Goal: Task Accomplishment & Management: Complete application form

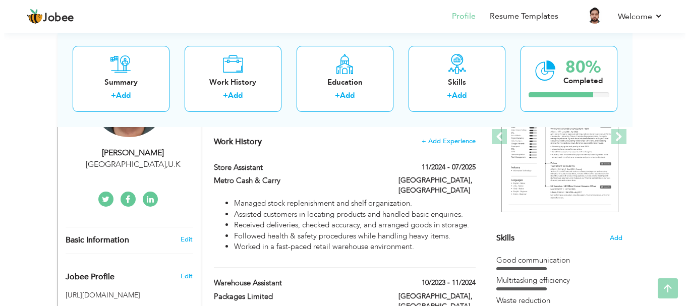
scroll to position [191, 0]
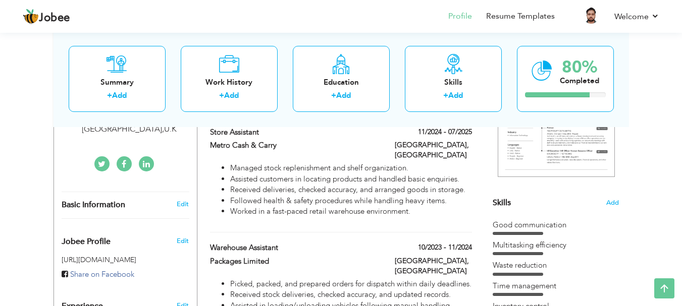
click at [149, 209] on div "Basic Information" at bounding box center [113, 205] width 119 height 11
select select "number:225"
select select "number:5"
type input "https://www.linkedin.com/in/mohammad-ghazi-aa97b91b7"
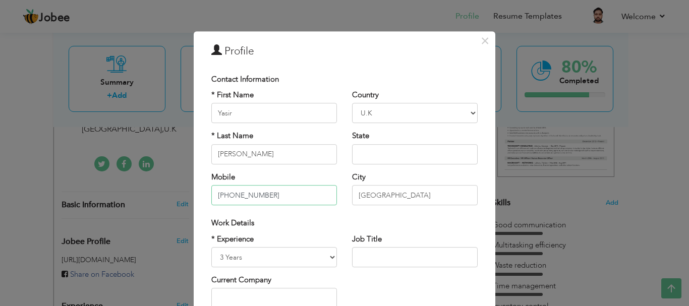
click at [275, 187] on input "+923055245881" at bounding box center [274, 195] width 126 height 20
type input "+"
click at [275, 187] on input "text" at bounding box center [274, 195] width 126 height 20
click at [263, 197] on input "text" at bounding box center [274, 195] width 126 height 20
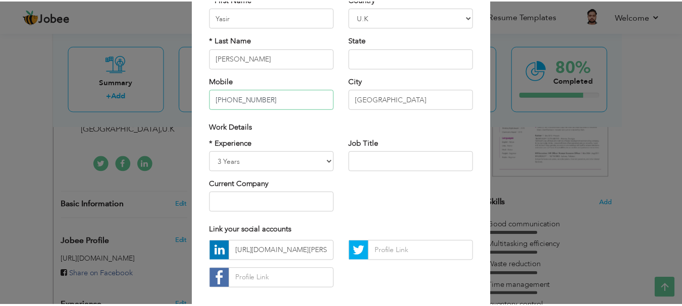
scroll to position [147, 0]
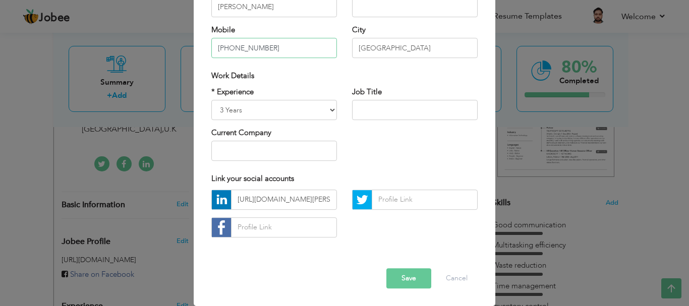
type input "+447918068555"
click at [403, 282] on button "Save" at bounding box center [409, 278] width 45 height 20
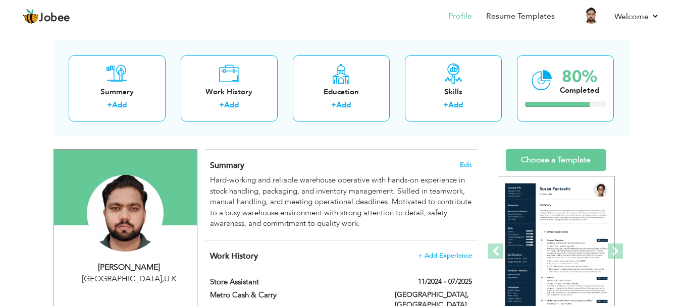
scroll to position [44, 0]
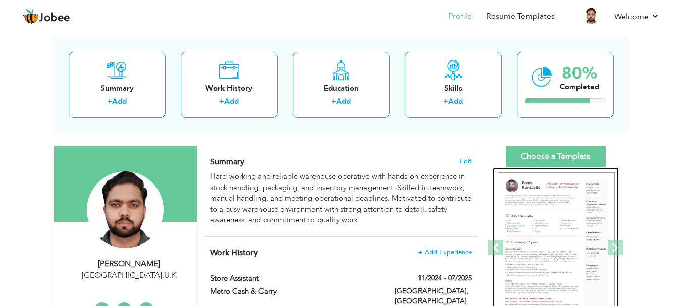
click at [598, 243] on img at bounding box center [556, 248] width 117 height 151
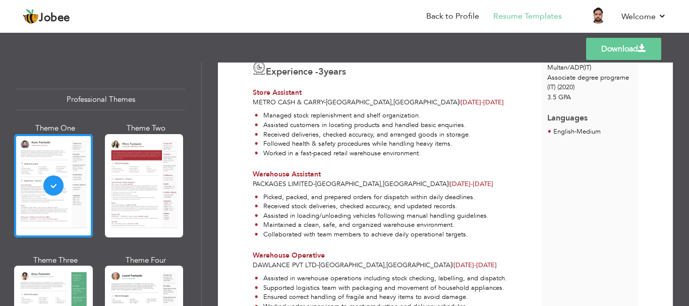
scroll to position [277, 0]
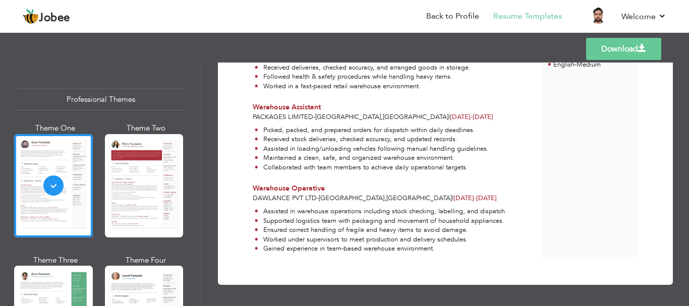
click at [633, 44] on link "Download" at bounding box center [623, 49] width 75 height 22
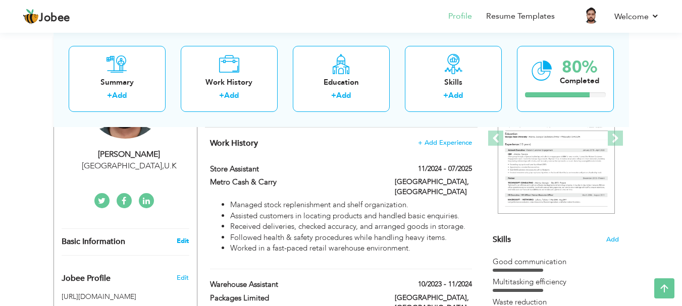
click at [182, 242] on link "Edit" at bounding box center [183, 241] width 12 height 9
select select "number:225"
select select "number:5"
type input "https://www.linkedin.com/in/mohammad-ghazi-aa97b91b7"
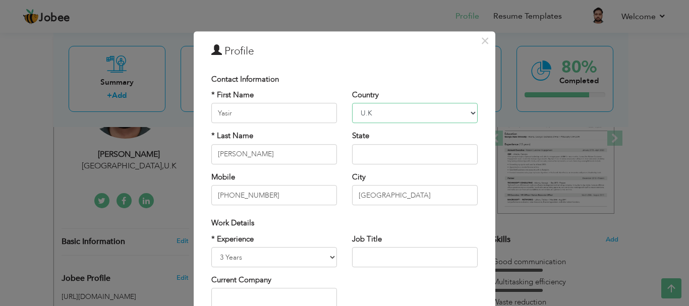
click at [388, 109] on select "Afghanistan Albania Algeria American Samoa Andorra Angola Anguilla Antarctica A…" at bounding box center [415, 113] width 126 height 20
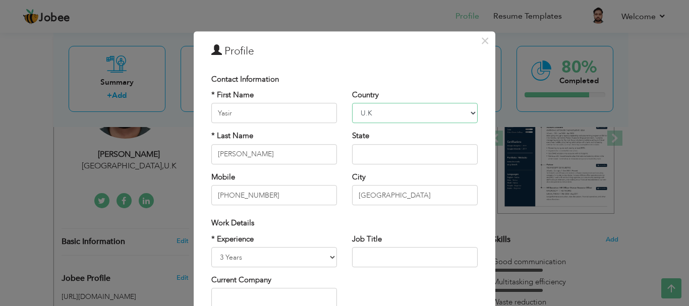
click at [375, 117] on select "Afghanistan Albania Algeria American Samoa Andorra Angola Anguilla Antarctica A…" at bounding box center [415, 113] width 126 height 20
click at [380, 193] on input "London" at bounding box center [415, 195] width 126 height 20
click at [352, 194] on input "London" at bounding box center [415, 195] width 126 height 20
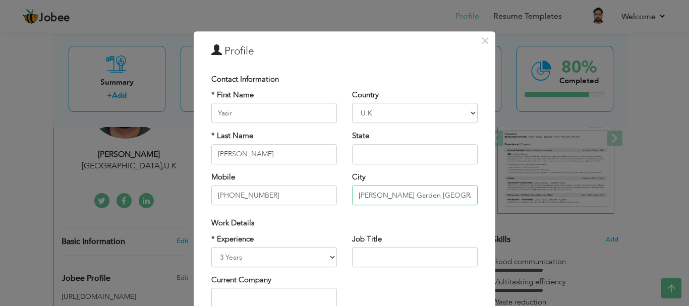
click at [354, 196] on input "Patrick connolly Garden London" at bounding box center [415, 195] width 126 height 20
click at [404, 193] on input "E3 3BY Patrick connolly Garden London" at bounding box center [415, 195] width 126 height 20
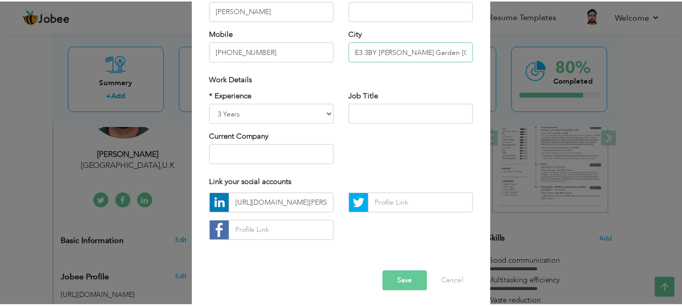
scroll to position [147, 0]
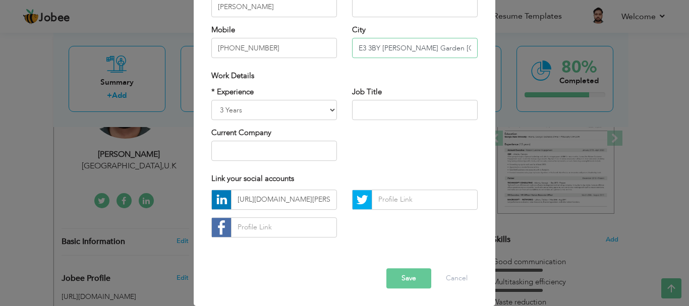
type input "E3 3BY Patrick Connolly Garden London"
click at [401, 280] on button "Save" at bounding box center [409, 278] width 45 height 20
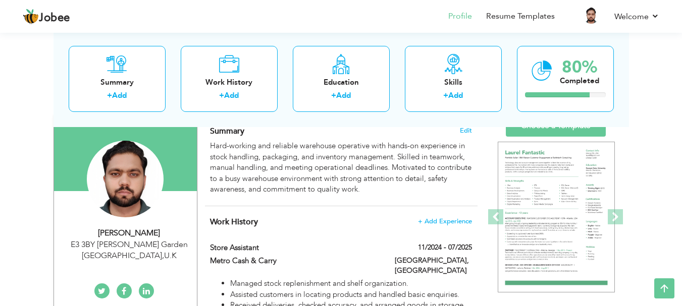
scroll to position [75, 0]
click at [611, 213] on span at bounding box center [615, 217] width 15 height 15
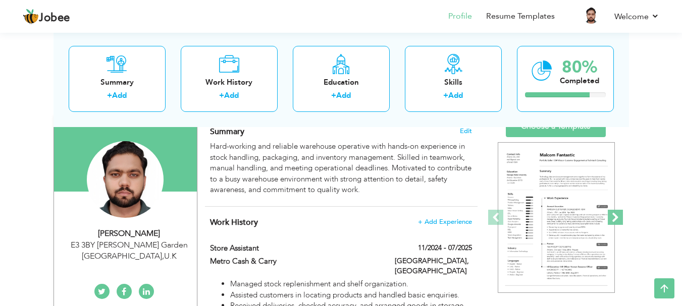
click at [611, 213] on span at bounding box center [615, 217] width 15 height 15
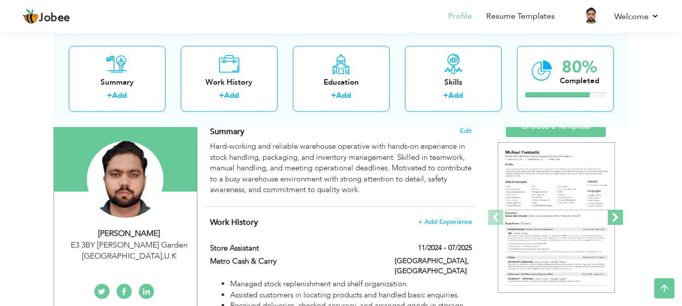
click at [611, 213] on span at bounding box center [615, 217] width 15 height 15
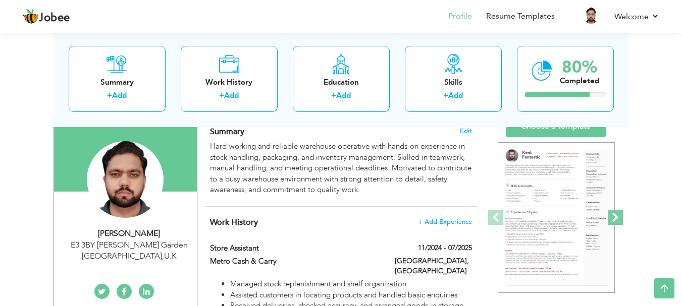
click at [611, 213] on span at bounding box center [615, 217] width 15 height 15
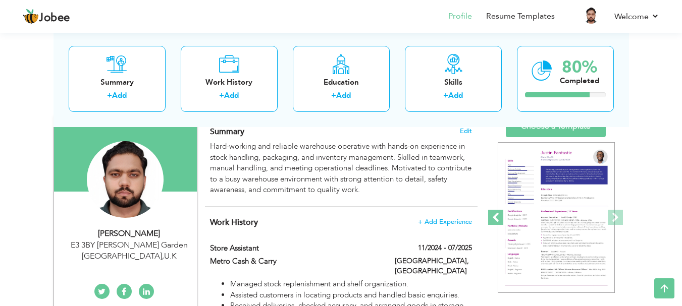
click at [494, 210] on span at bounding box center [495, 217] width 15 height 15
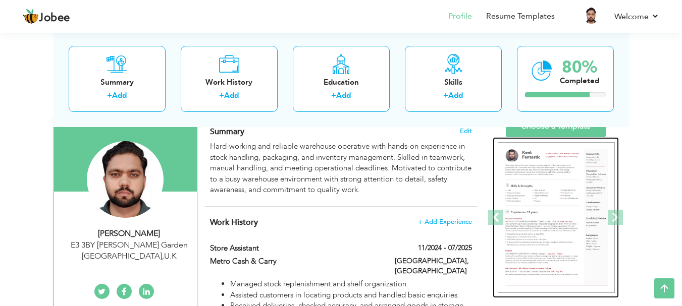
click at [536, 220] on img at bounding box center [556, 217] width 117 height 151
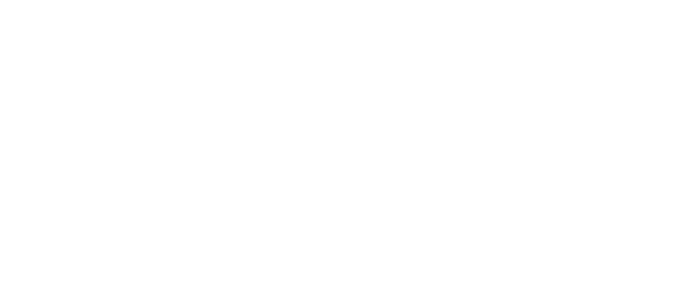
click at [0, 0] on div at bounding box center [0, 0] width 0 height 0
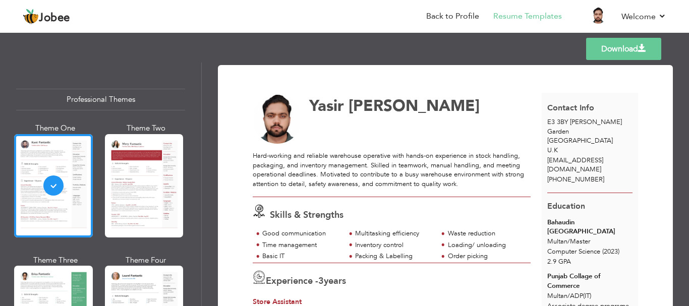
click at [623, 49] on link "Download" at bounding box center [623, 49] width 75 height 22
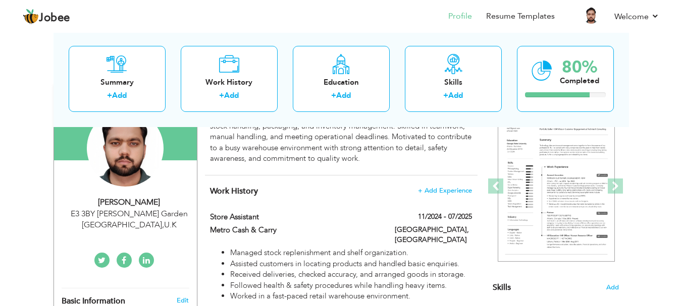
scroll to position [124, 0]
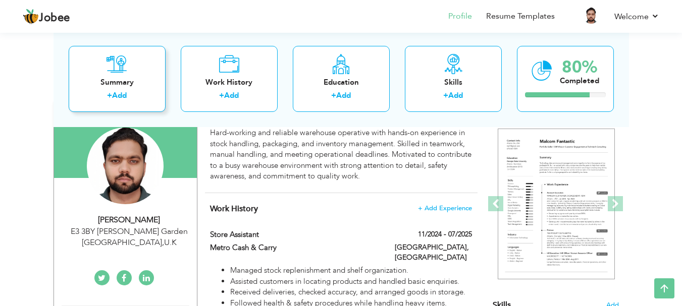
scroll to position [89, 0]
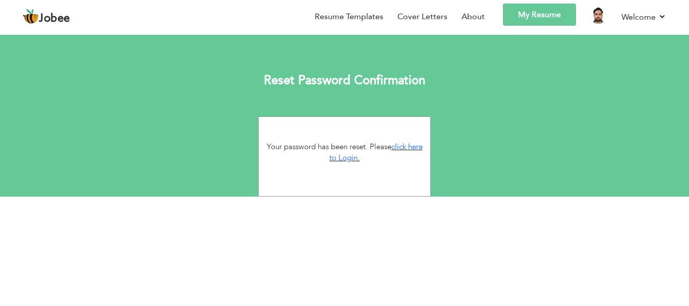
click at [519, 19] on link "My Resume" at bounding box center [539, 15] width 73 height 22
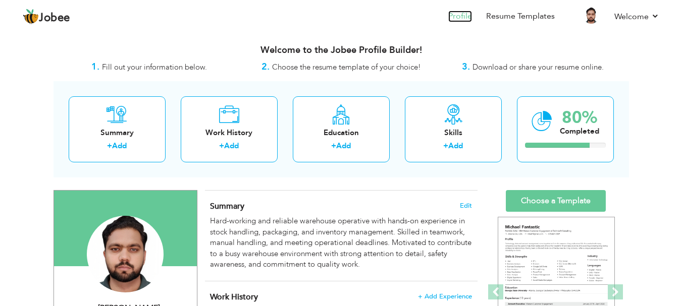
click at [461, 16] on link "Profile" at bounding box center [460, 17] width 24 height 12
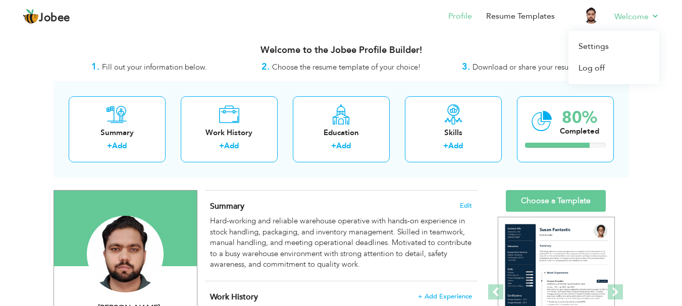
click at [643, 26] on li "Welcome Settings Log off" at bounding box center [629, 17] width 59 height 27
click at [589, 49] on link "Settings" at bounding box center [613, 47] width 91 height 22
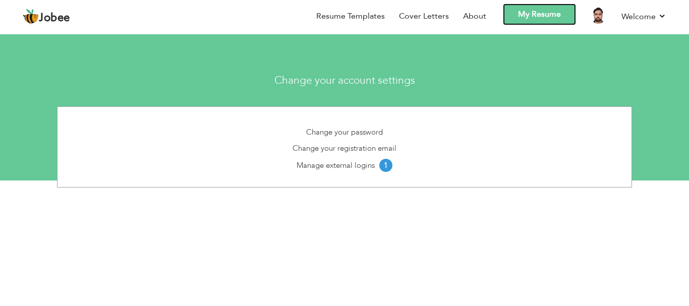
click at [539, 15] on link "My Resume" at bounding box center [539, 15] width 73 height 22
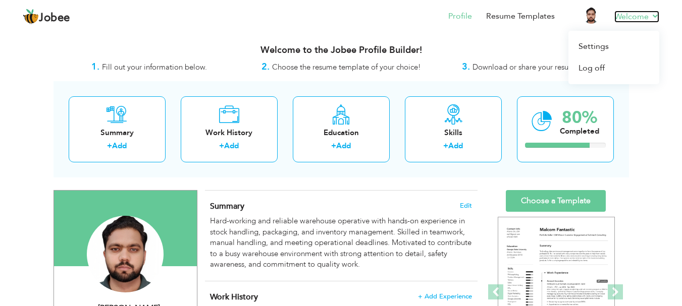
click at [627, 15] on link "Welcome" at bounding box center [636, 17] width 45 height 12
click at [531, 16] on link "Resume Templates" at bounding box center [520, 17] width 69 height 12
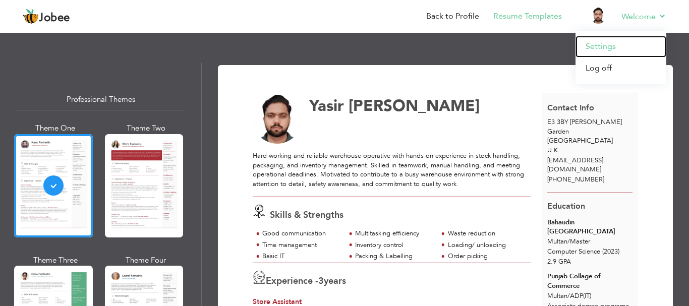
click at [593, 50] on link "Settings" at bounding box center [621, 47] width 91 height 22
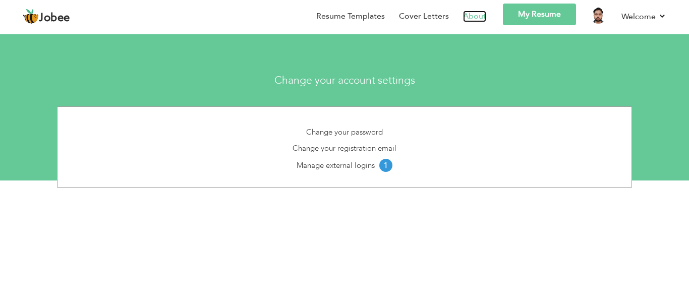
click at [474, 18] on link "About" at bounding box center [474, 17] width 23 height 12
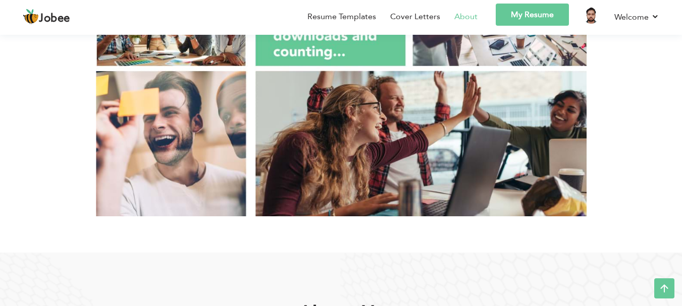
click at [399, 157] on img at bounding box center [341, 69] width 490 height 296
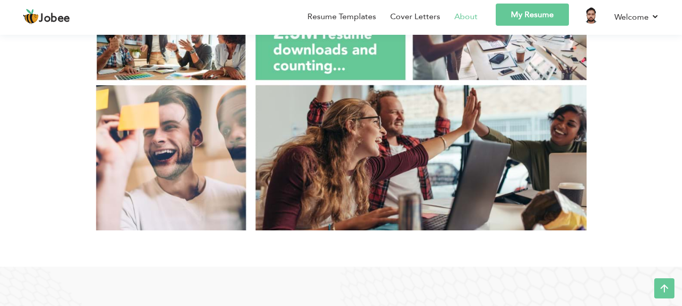
scroll to position [127, 0]
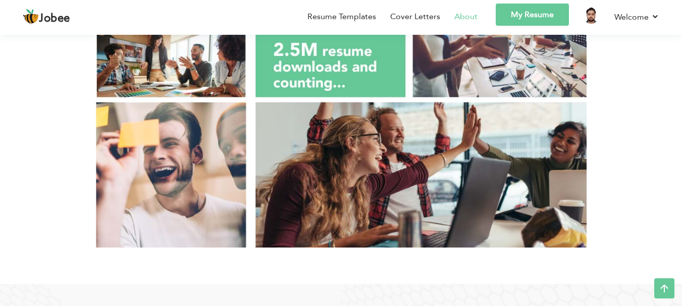
click at [539, 11] on link "My Resume" at bounding box center [531, 15] width 73 height 22
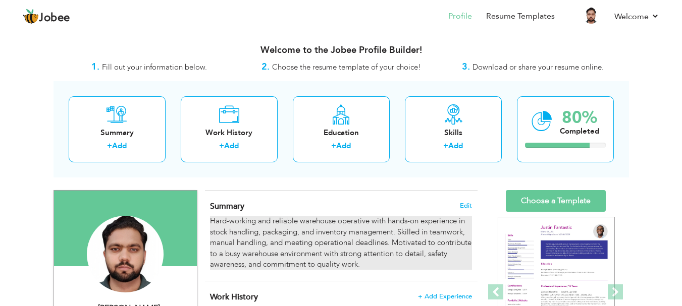
click at [277, 243] on div "Hard-working and reliable warehouse operative with hands-on experience in stock…" at bounding box center [340, 243] width 261 height 54
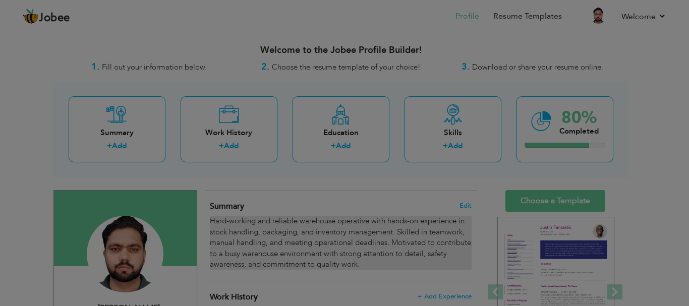
click at [0, 0] on div "× Summary Hard-working and reliable warehouse operative with hands-on experienc…" at bounding box center [0, 0] width 0 height 0
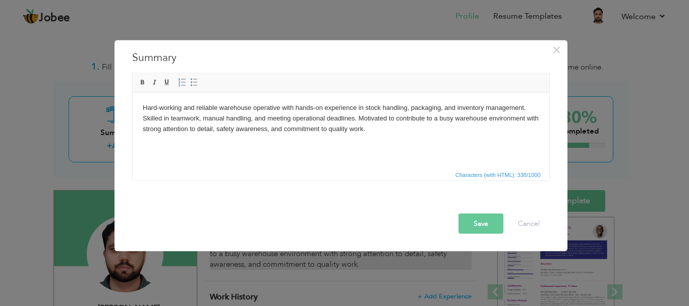
click at [277, 243] on div "× Summary Hard-working and reliable warehouse operative with hands-on experienc…" at bounding box center [341, 145] width 453 height 211
click at [398, 132] on body "Hard-working and reliable warehouse operative with hands-on experience in stock…" at bounding box center [340, 117] width 397 height 31
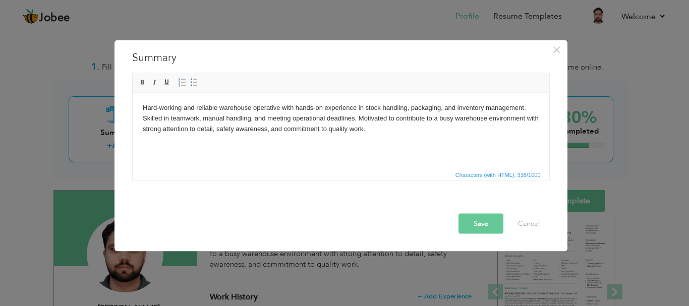
click at [398, 132] on body "Hard-working and reliable warehouse operative with hands-on experience in stock…" at bounding box center [340, 117] width 397 height 31
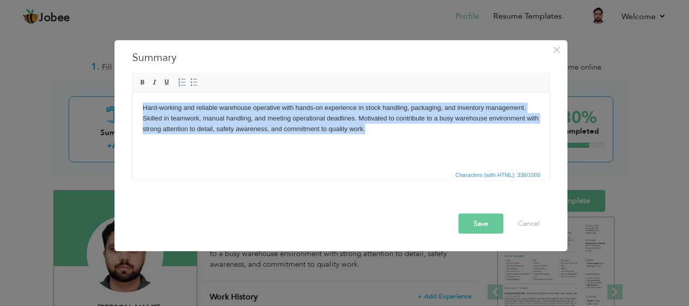
click at [398, 132] on body "Hard-working and reliable warehouse operative with hands-on experience in stock…" at bounding box center [340, 117] width 397 height 31
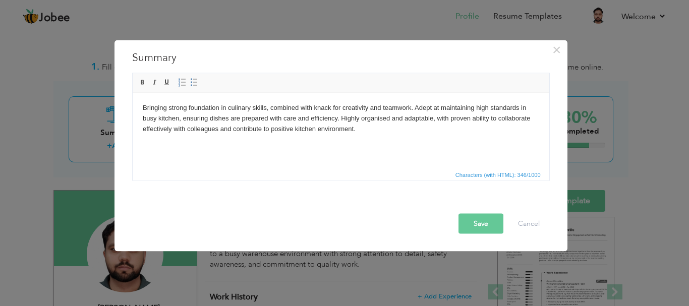
click at [467, 223] on button "Save" at bounding box center [481, 223] width 45 height 20
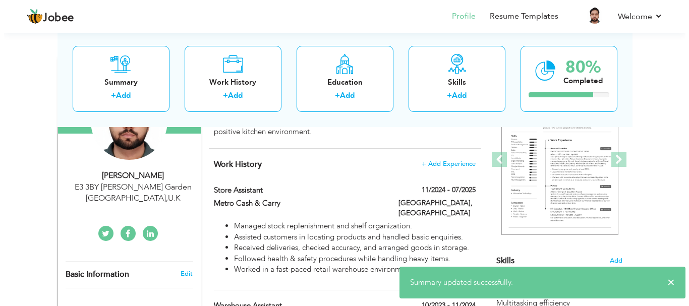
scroll to position [132, 0]
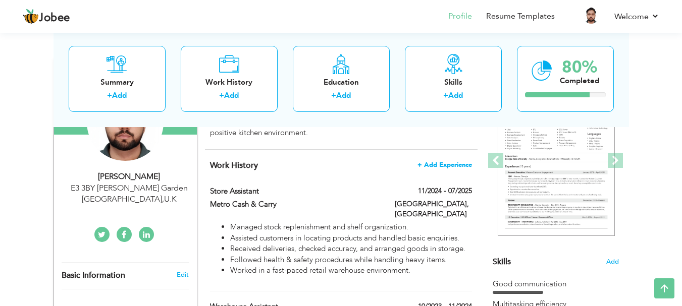
click at [452, 166] on span "+ Add Experience" at bounding box center [444, 164] width 54 height 7
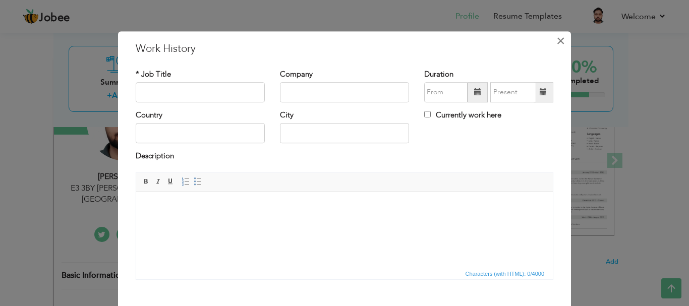
click at [557, 41] on span "×" at bounding box center [561, 41] width 9 height 18
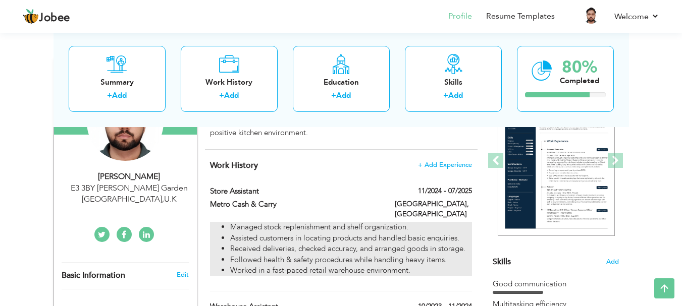
click at [401, 222] on li "Managed stock replenishment and shelf organization." at bounding box center [350, 227] width 241 height 11
type input "Store Assistant"
type input "Metro Cash & Carry"
type input "11/2024"
type input "07/2025"
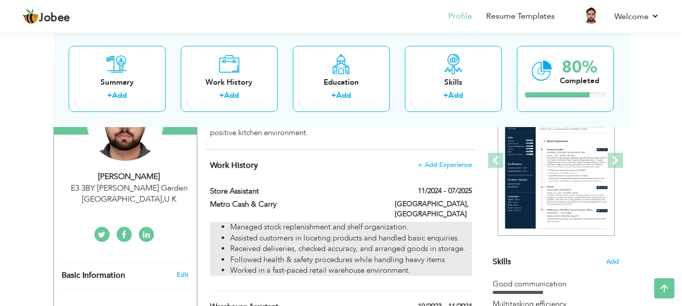
type input "[GEOGRAPHIC_DATA]"
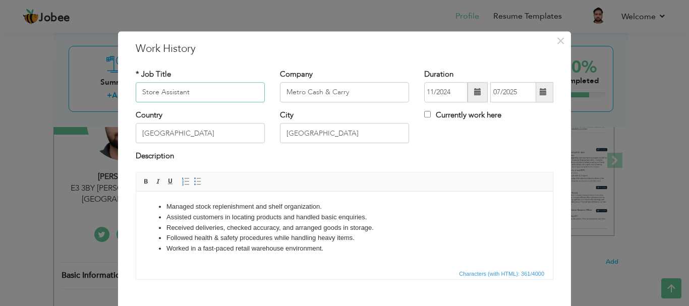
click at [201, 93] on input "Store Assistant" at bounding box center [200, 92] width 129 height 20
type input "S"
type input "w"
type input "Waiter"
click at [309, 92] on input "Metro Cash & Carry" at bounding box center [344, 92] width 129 height 20
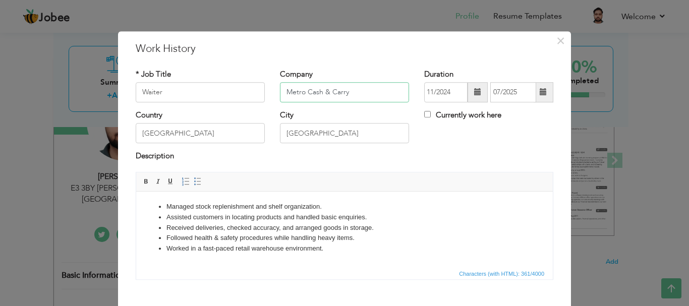
click at [309, 92] on input "Metro Cash & Carry" at bounding box center [344, 92] width 129 height 20
type input "[GEOGRAPHIC_DATA]"
click at [286, 131] on input "[GEOGRAPHIC_DATA]" at bounding box center [344, 134] width 129 height 20
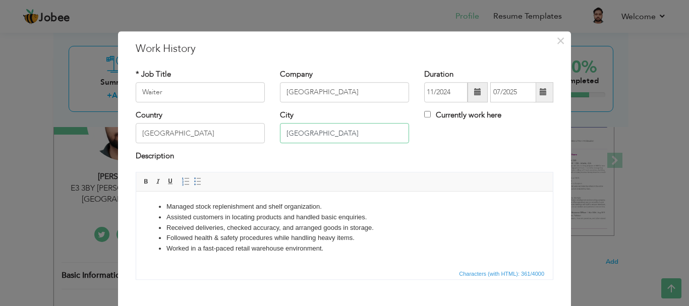
click at [286, 131] on input "[GEOGRAPHIC_DATA]" at bounding box center [344, 134] width 129 height 20
type input "Multan"
click at [271, 225] on li "Received deliveries, checked accuracy, and arranged goods in storage." at bounding box center [345, 228] width 356 height 11
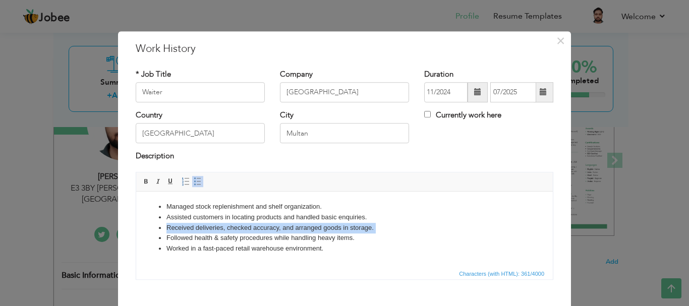
click at [271, 225] on li "Received deliveries, checked accuracy, and arranged goods in storage." at bounding box center [345, 228] width 356 height 11
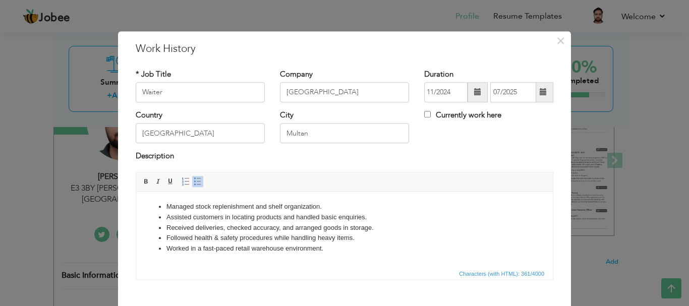
click at [325, 251] on li "Worked in a fast-paced retail warehouse environment." at bounding box center [345, 248] width 356 height 11
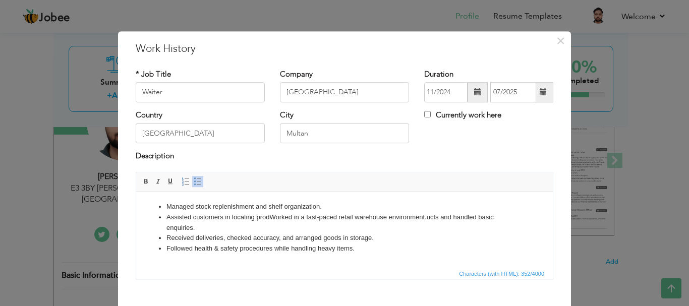
click at [289, 229] on li "Assisted customers in locating prod Worked in a fast-paced retail warehouse env…" at bounding box center [345, 222] width 356 height 21
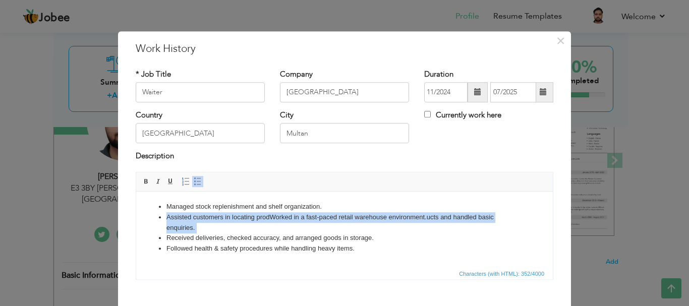
click at [289, 229] on li "Assisted customers in locating prod Worked in a fast-paced retail warehouse env…" at bounding box center [345, 222] width 356 height 21
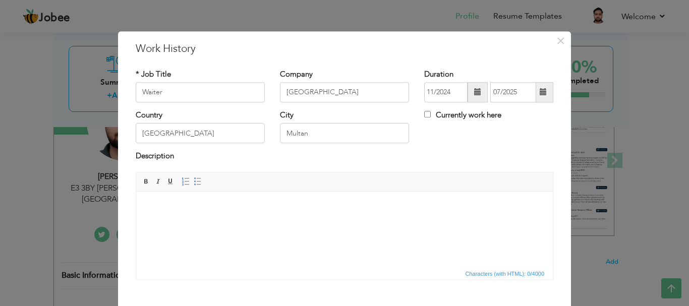
click at [210, 222] on html at bounding box center [344, 206] width 417 height 31
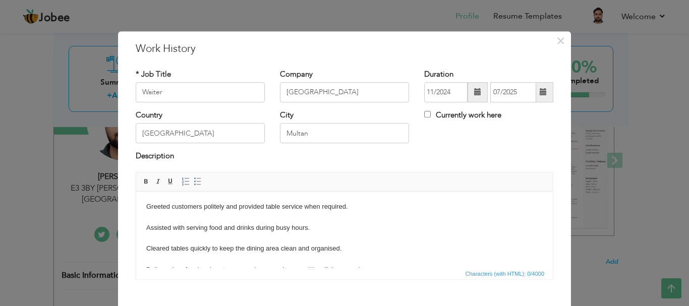
scroll to position [6, 0]
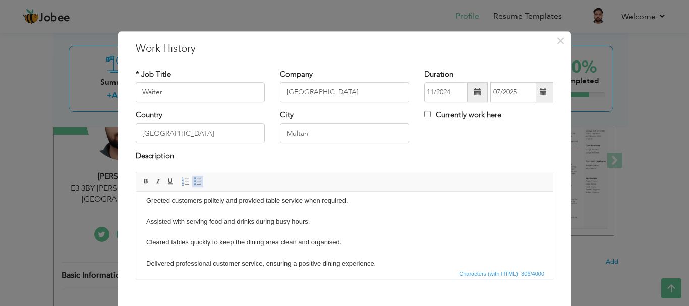
click at [194, 183] on span at bounding box center [198, 182] width 8 height 8
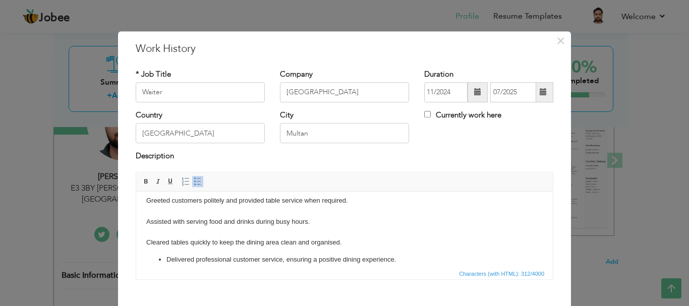
click at [194, 183] on span at bounding box center [198, 182] width 8 height 8
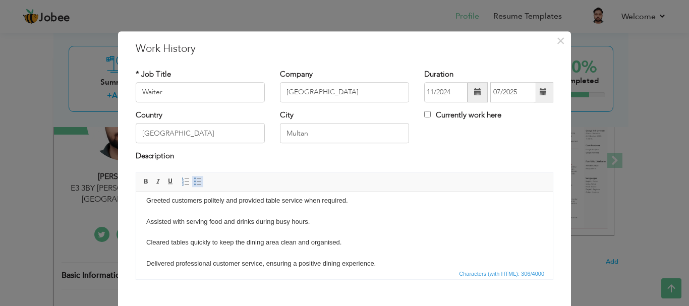
click at [194, 183] on span at bounding box center [198, 182] width 8 height 8
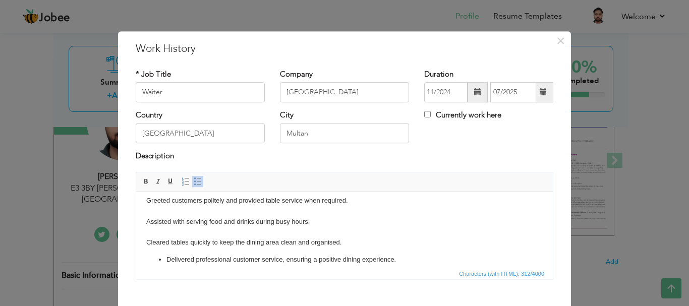
click at [170, 242] on body "Greeted customers politely and provided table service when required. Assisted w…" at bounding box center [344, 230] width 397 height 70
click at [194, 182] on span at bounding box center [198, 182] width 8 height 8
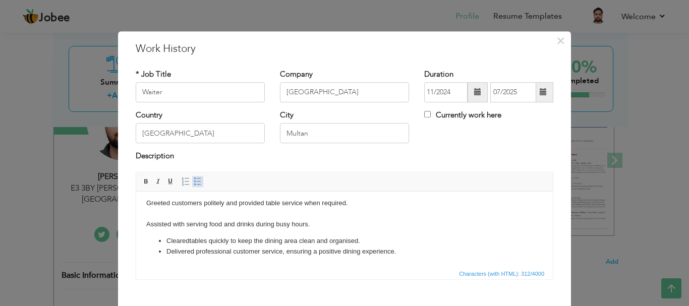
scroll to position [4, 0]
click at [194, 222] on body "Greeted customers politely and provided table service when required. Assisted w…" at bounding box center [344, 227] width 397 height 59
click at [194, 180] on span at bounding box center [198, 182] width 8 height 8
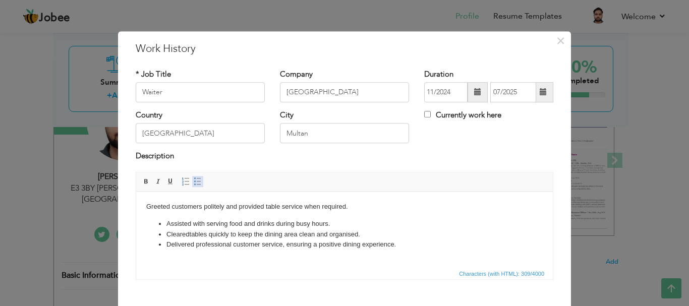
scroll to position [0, 0]
click at [195, 208] on body "Greeted customers politely and provided table service when required. Assisted w…" at bounding box center [344, 225] width 397 height 48
click at [196, 176] on span "Insert/Remove Numbered List Insert/Remove Bulleted List" at bounding box center [192, 182] width 24 height 12
click at [194, 185] on span at bounding box center [198, 182] width 8 height 8
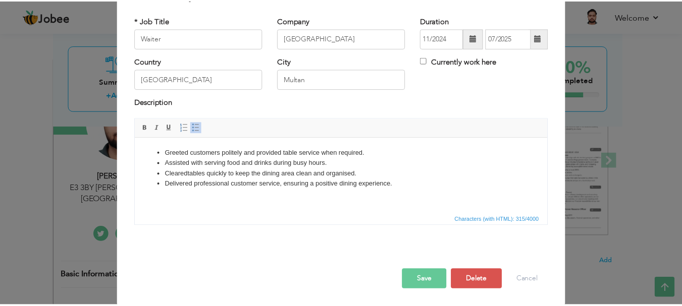
scroll to position [56, 0]
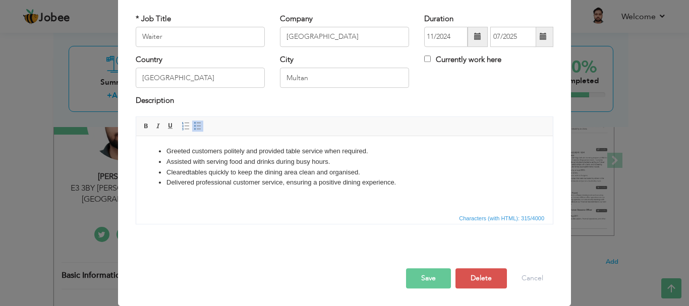
click at [419, 281] on button "Save" at bounding box center [428, 278] width 45 height 20
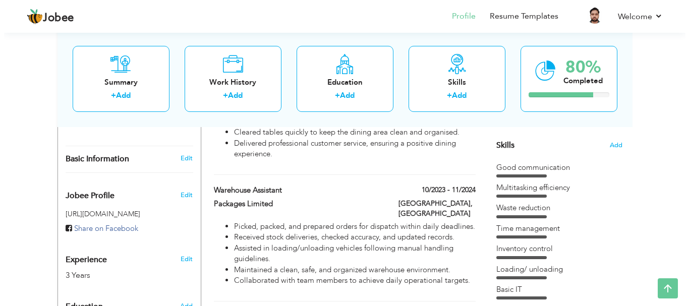
scroll to position [256, 0]
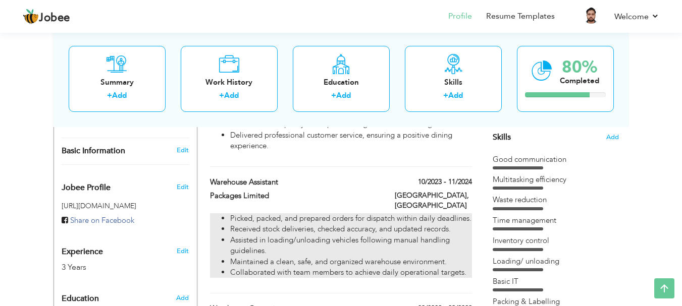
click at [367, 213] on li "Picked, packed, and prepared orders for dispatch within daily deadlines." at bounding box center [350, 218] width 241 height 11
type input "Warehouse Assistant"
type input "Packages Limited"
type input "10/2023"
type input "11/2024"
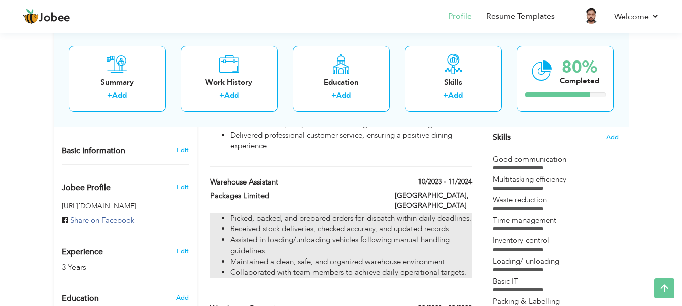
type input "[GEOGRAPHIC_DATA]"
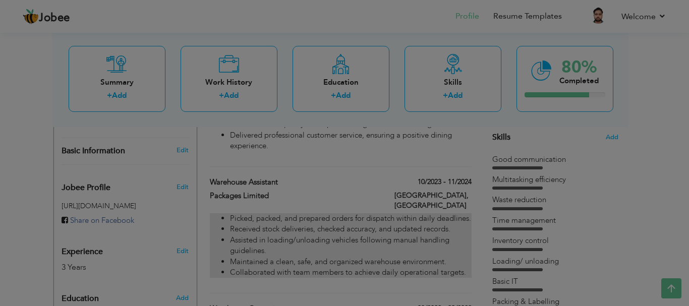
scroll to position [0, 0]
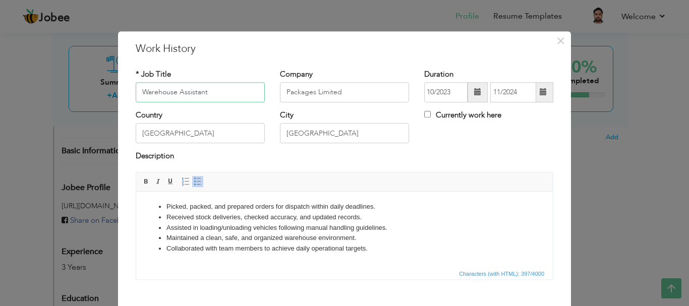
click at [208, 88] on input "Warehouse Assistant" at bounding box center [200, 92] width 129 height 20
type input "W"
type input "Kitchen [PERSON_NAME]"
click at [330, 93] on input "Packages Limited" at bounding box center [344, 92] width 129 height 20
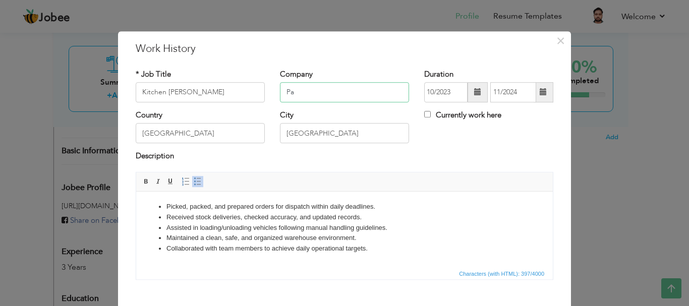
type input "P"
type input "[GEOGRAPHIC_DATA]"
click at [353, 130] on input "[GEOGRAPHIC_DATA]" at bounding box center [344, 134] width 129 height 20
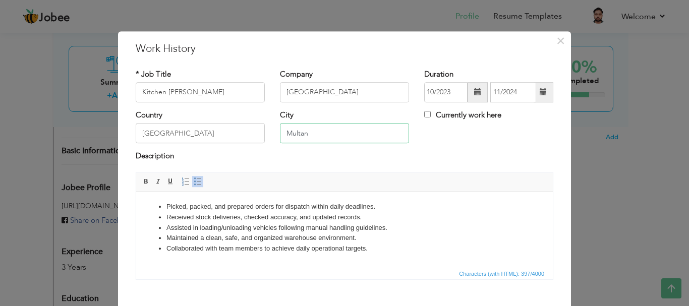
type input "Multan"
click at [250, 224] on li "Assisted in loading/unloading vehicles following manual handling guidelines." at bounding box center [345, 228] width 356 height 11
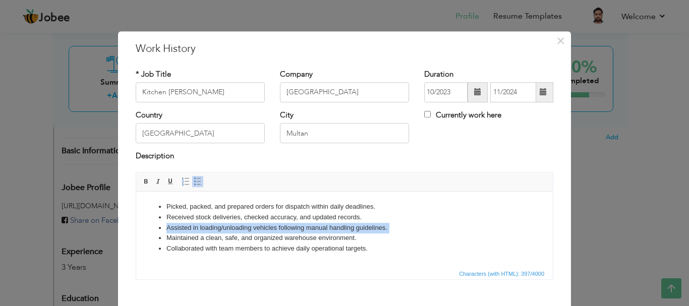
click at [250, 224] on li "Assisted in loading/unloading vehicles following manual handling guidelines." at bounding box center [345, 228] width 356 height 11
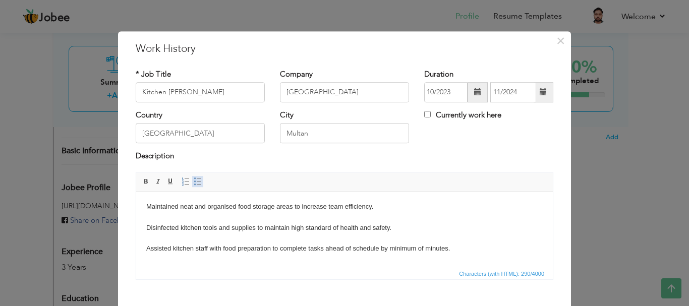
click at [195, 181] on span at bounding box center [198, 182] width 8 height 8
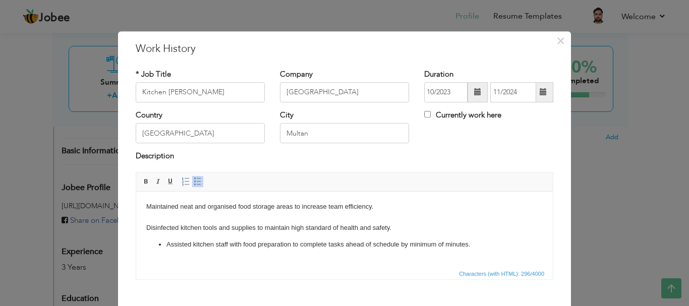
click at [161, 230] on body "Maintained neat and organised food storage areas to increase team efficiency. D…" at bounding box center [344, 225] width 397 height 48
click at [194, 182] on span at bounding box center [198, 182] width 8 height 8
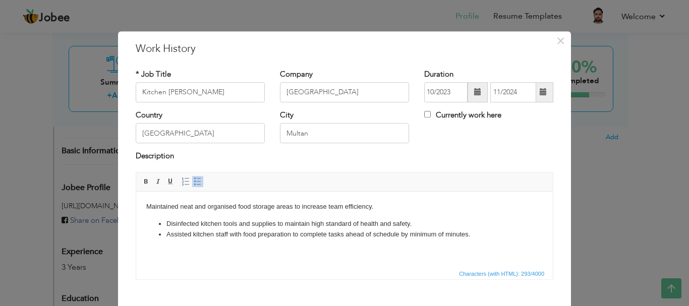
click at [192, 206] on body "Maintained neat and organised food storage areas to increase team efficiency. D…" at bounding box center [344, 220] width 397 height 38
click at [193, 186] on link "Insert/Remove Bulleted List" at bounding box center [197, 181] width 11 height 11
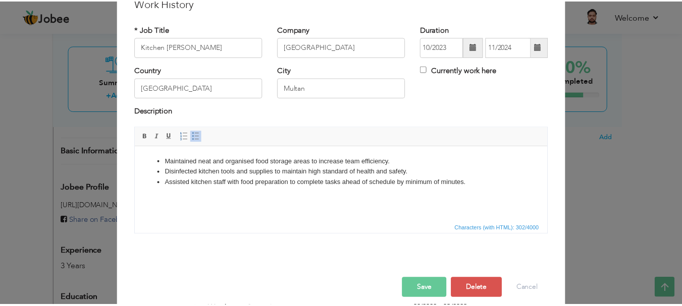
scroll to position [56, 0]
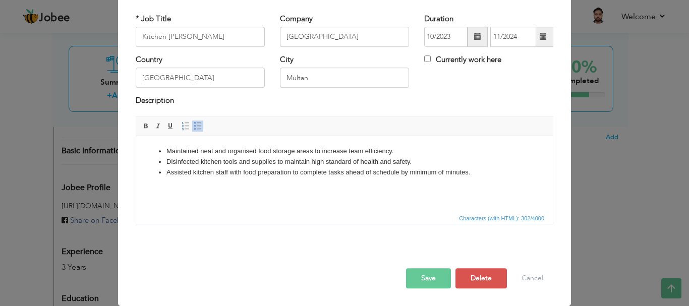
click at [423, 279] on button "Save" at bounding box center [428, 278] width 45 height 20
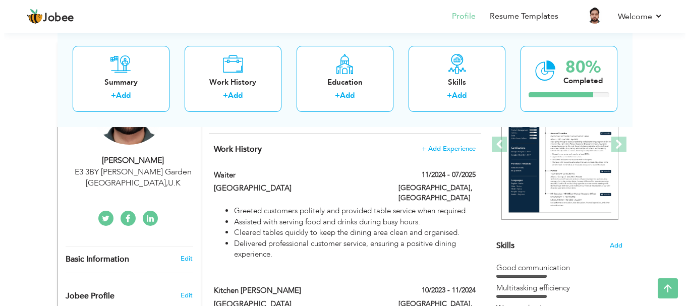
scroll to position [136, 0]
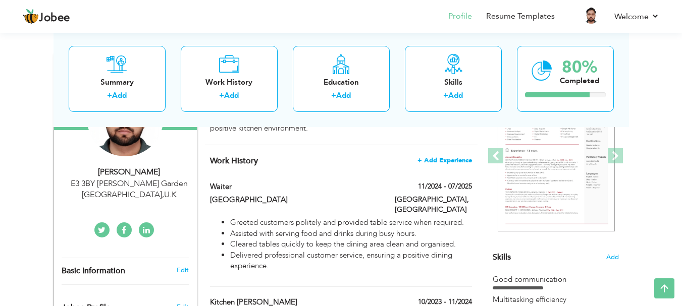
click at [447, 159] on span "+ Add Experience" at bounding box center [444, 160] width 54 height 7
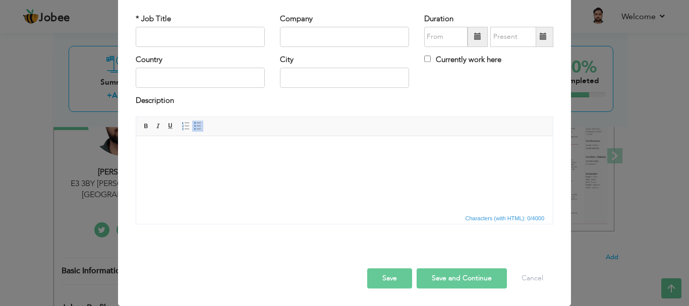
scroll to position [0, 0]
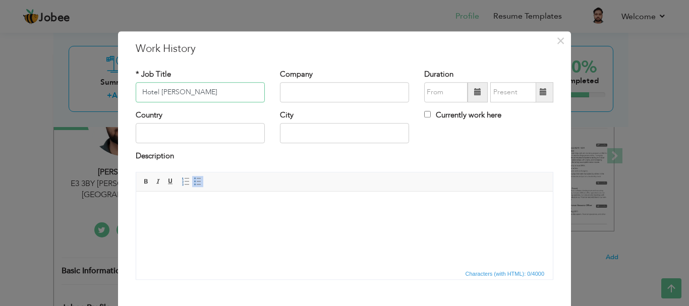
type input "Hotel [PERSON_NAME]"
click at [317, 95] on input "text" at bounding box center [344, 92] width 129 height 20
type input "[GEOGRAPHIC_DATA]"
click at [321, 136] on input "text" at bounding box center [344, 134] width 129 height 20
type input "[GEOGRAPHIC_DATA]"
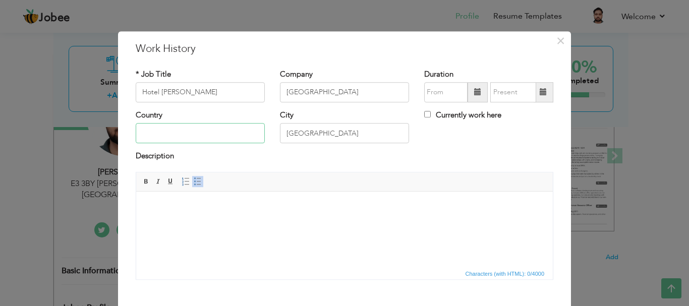
click at [226, 126] on input "text" at bounding box center [200, 134] width 129 height 20
type input "[GEOGRAPHIC_DATA]"
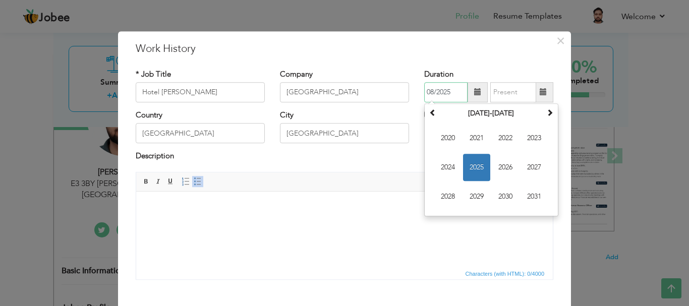
click at [434, 96] on input "08/2025" at bounding box center [445, 92] width 43 height 20
click at [451, 93] on input "08/2025" at bounding box center [445, 92] width 43 height 20
type input "08/2022"
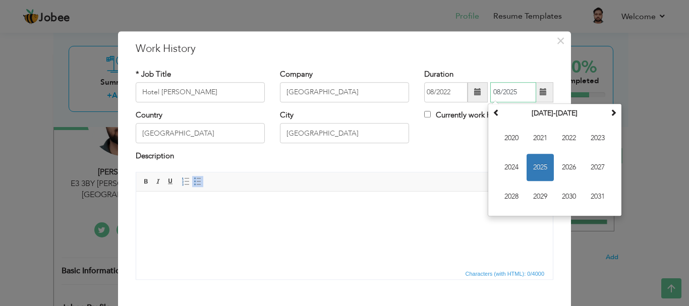
click at [513, 97] on input "08/2025" at bounding box center [513, 92] width 46 height 20
type input "08/2023"
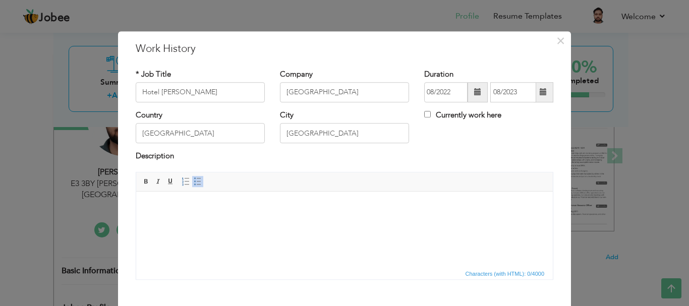
click at [457, 178] on span "Editor toolbars Basic Styles Bold Italic Underline Paragraph Insert/Remove Numb…" at bounding box center [344, 182] width 417 height 19
click at [216, 216] on html at bounding box center [344, 206] width 417 height 31
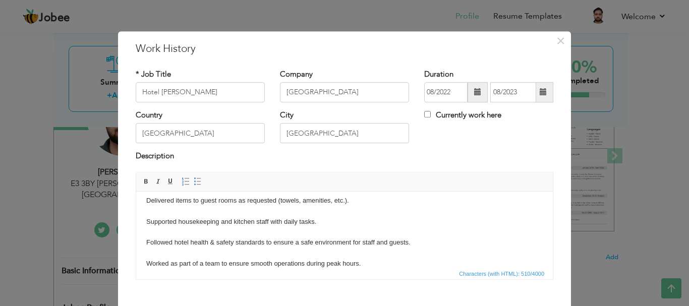
click at [194, 197] on body "Assisted guests with luggage and provided friendly, efficient service at check-…" at bounding box center [344, 211] width 397 height 116
click at [194, 182] on span at bounding box center [198, 182] width 8 height 8
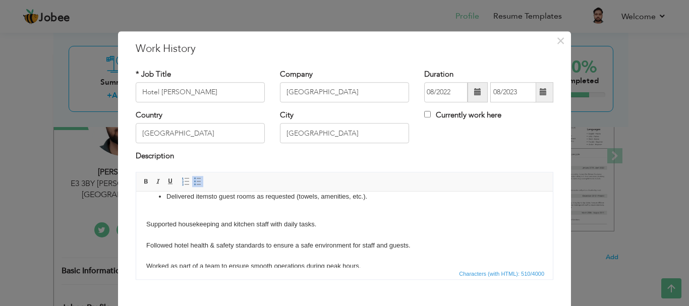
click at [187, 223] on body "Assisted guests with luggage and provided friendly, efficient service at check-…" at bounding box center [344, 212] width 397 height 118
click at [193, 177] on link "Insert/Remove Bulleted List" at bounding box center [197, 181] width 11 height 11
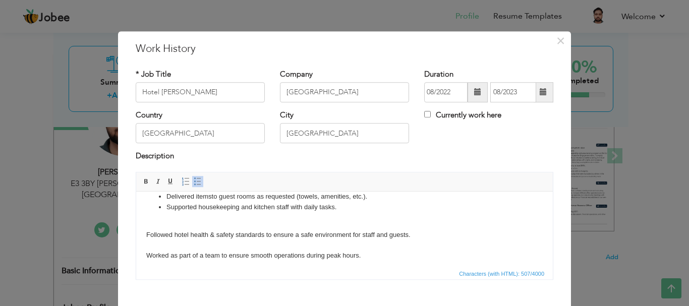
click at [194, 238] on body "Assisted guests with luggage and provided friendly, efficient service at check-…" at bounding box center [344, 206] width 397 height 107
click at [196, 182] on span at bounding box center [198, 182] width 8 height 8
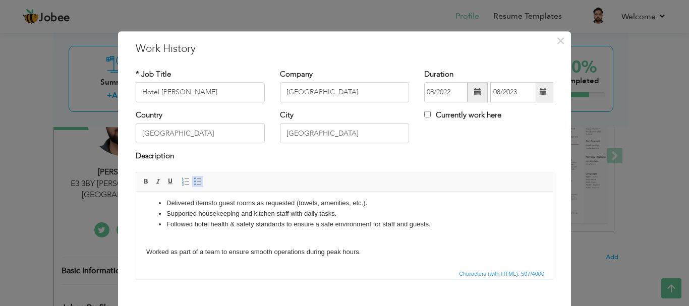
scroll to position [41, 0]
click at [208, 255] on body "Assisted guests with luggage and provided friendly, efficient service at check-…" at bounding box center [344, 208] width 397 height 97
click at [194, 185] on span at bounding box center [198, 182] width 8 height 8
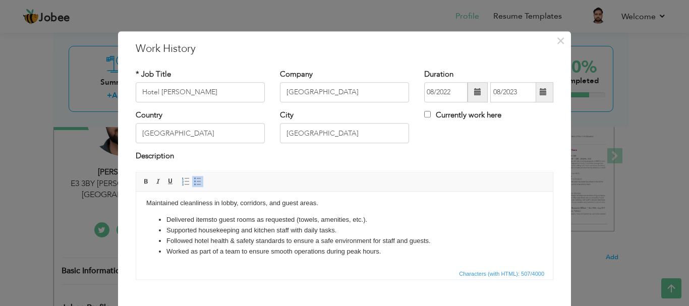
click at [201, 203] on body "Assisted guests with luggage and provided friendly, efficient service at check-…" at bounding box center [344, 217] width 397 height 80
click at [195, 178] on span at bounding box center [198, 182] width 8 height 8
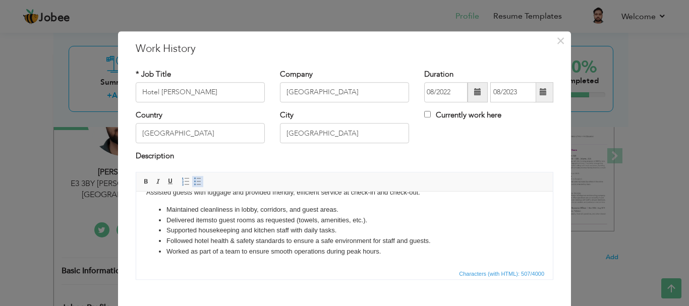
scroll to position [14, 0]
click at [209, 189] on span "Editor toolbars Basic Styles Bold Italic Underline Paragraph Insert/Remove Numb…" at bounding box center [344, 182] width 417 height 19
click at [194, 183] on span at bounding box center [198, 182] width 8 height 8
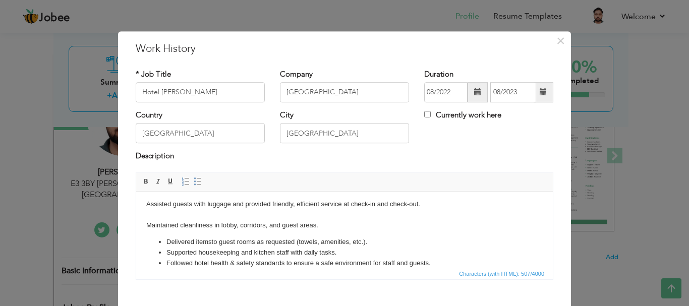
scroll to position [0, 0]
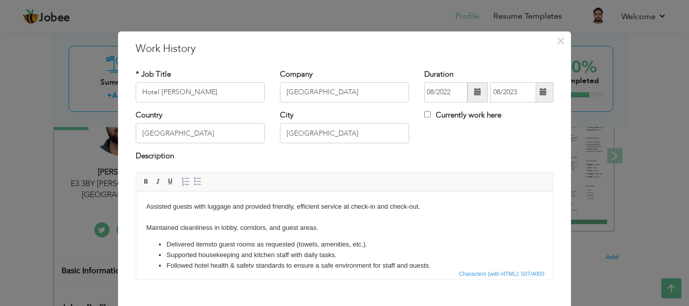
click at [210, 226] on body "Assisted guests with luggage and provided friendly, efficient service at check-…" at bounding box center [344, 241] width 397 height 80
click at [192, 187] on link "Insert/Remove Bulleted List" at bounding box center [197, 181] width 11 height 11
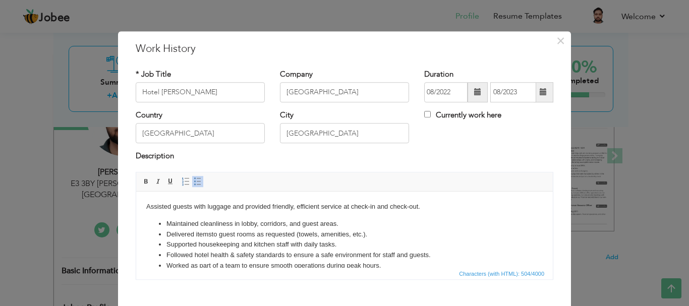
click at [201, 204] on body "Assisted guests with luggage and provided friendly, efficient service at check-…" at bounding box center [344, 236] width 397 height 70
click at [196, 183] on span at bounding box center [198, 182] width 8 height 8
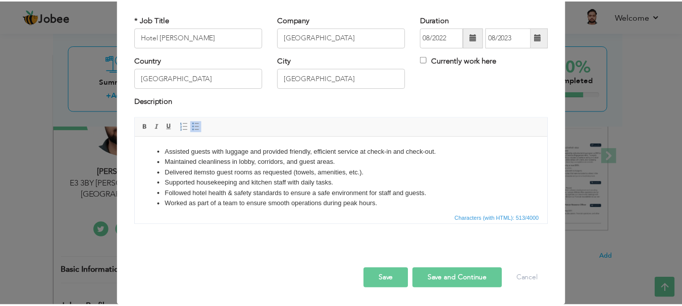
scroll to position [56, 0]
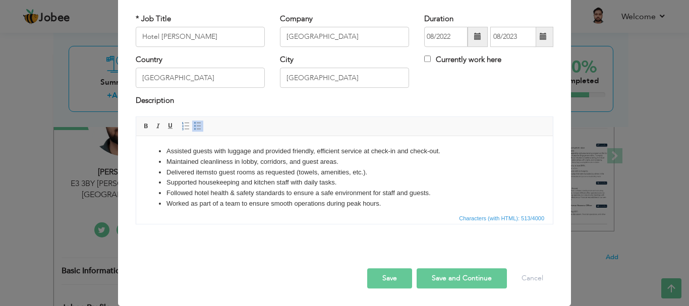
click at [377, 282] on button "Save" at bounding box center [389, 278] width 45 height 20
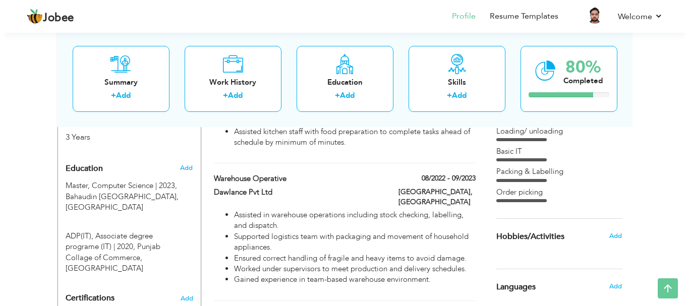
scroll to position [384, 0]
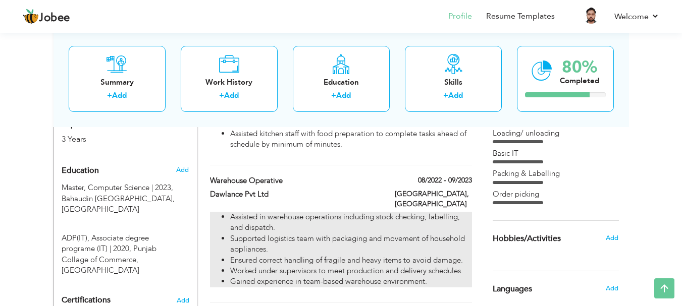
click at [336, 212] on li "Assisted in warehouse operations including stock checking, labelling, and dispa…" at bounding box center [350, 223] width 241 height 22
type input "Warehouse Operative"
type input "Dawlance Pvt Ltd"
type input "09/2023"
type input "Karachi"
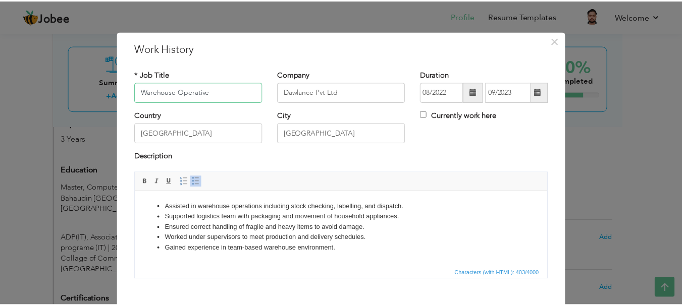
scroll to position [56, 0]
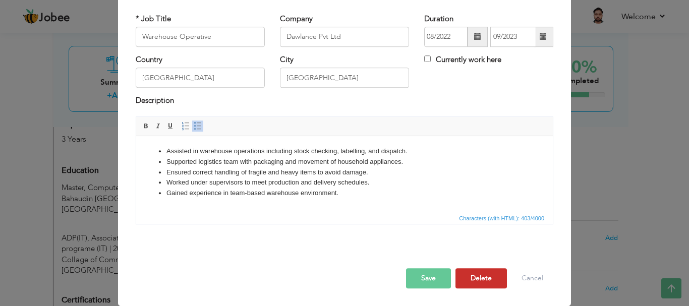
click at [471, 279] on button "Delete" at bounding box center [481, 278] width 51 height 20
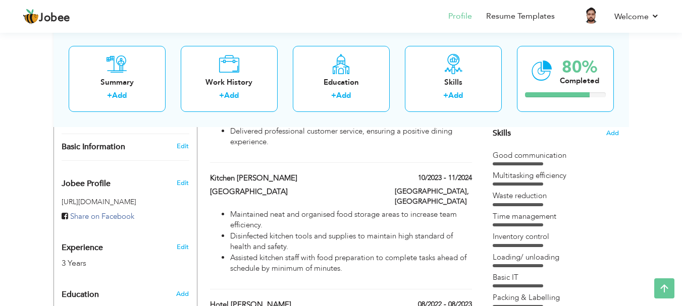
scroll to position [265, 0]
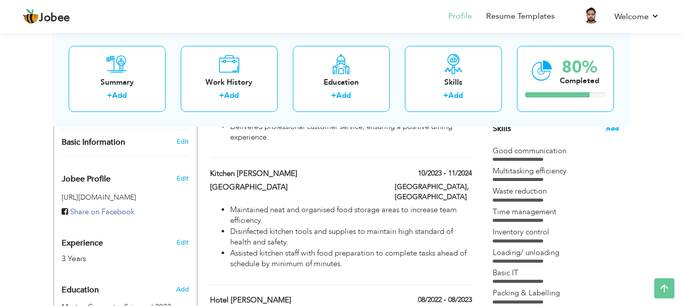
click at [610, 131] on span "Add" at bounding box center [611, 129] width 13 height 10
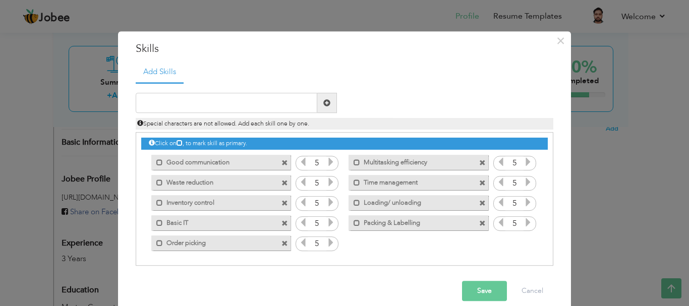
click at [479, 201] on span at bounding box center [482, 203] width 7 height 7
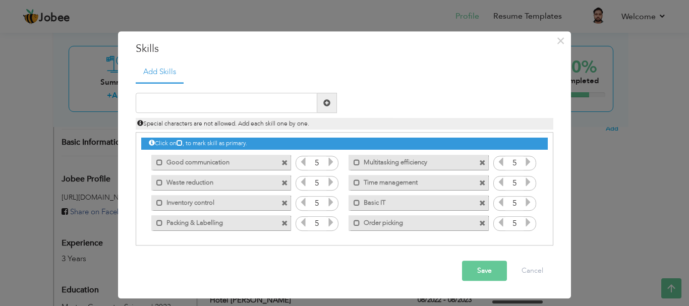
click at [483, 196] on span at bounding box center [483, 200] width 9 height 11
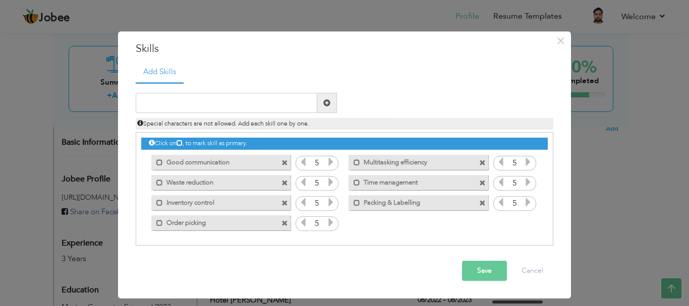
click at [482, 205] on span at bounding box center [482, 203] width 7 height 7
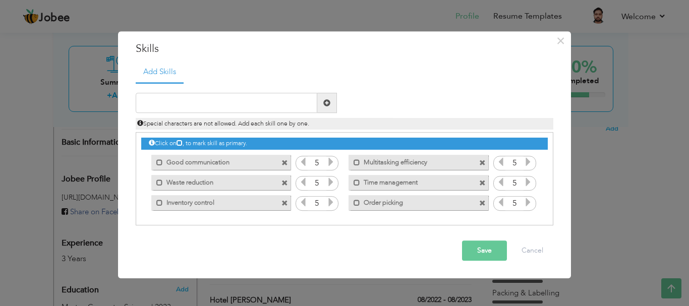
click at [282, 203] on span at bounding box center [285, 203] width 7 height 7
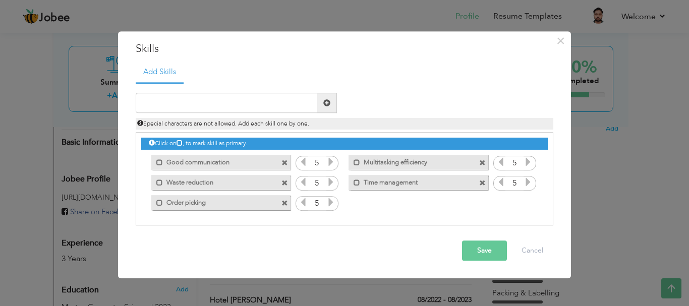
click at [284, 182] on span at bounding box center [285, 183] width 7 height 7
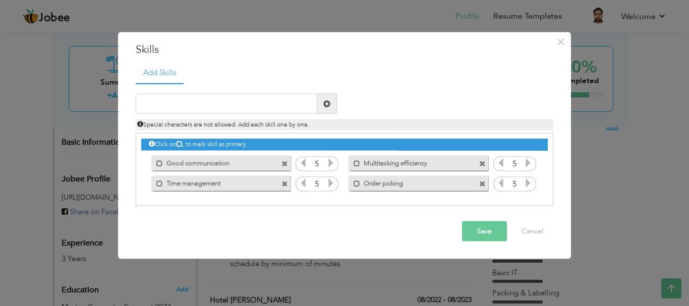
click at [480, 186] on span at bounding box center [482, 184] width 7 height 7
click at [267, 104] on input "text" at bounding box center [227, 104] width 182 height 20
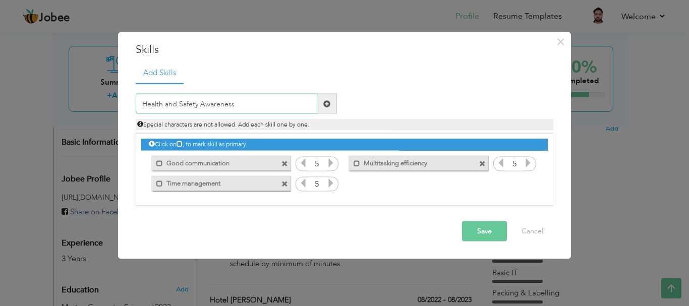
type input "Health and Safety Awareness"
click at [328, 102] on span at bounding box center [326, 103] width 7 height 7
click at [263, 106] on input "text" at bounding box center [227, 104] width 182 height 20
type input "Kitchen Cleaning protocol"
click at [324, 102] on span at bounding box center [326, 103] width 7 height 7
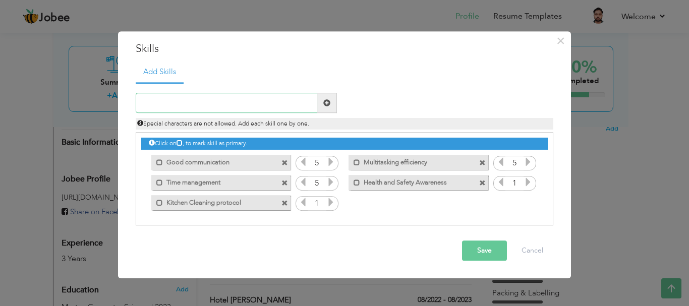
click at [228, 104] on input "text" at bounding box center [227, 103] width 182 height 20
click at [165, 103] on input "Waste reduction" at bounding box center [227, 103] width 182 height 20
type input "Waste Reduction"
click at [334, 101] on span at bounding box center [327, 103] width 20 height 20
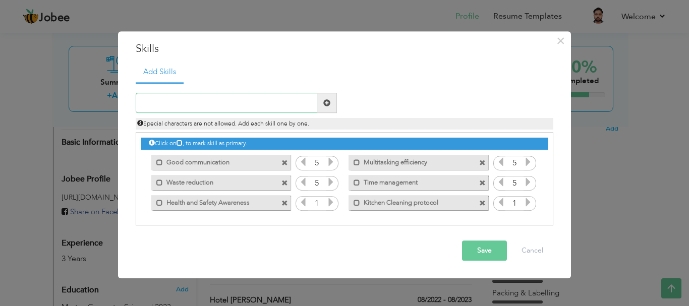
click at [259, 107] on input "text" at bounding box center [227, 103] width 182 height 20
click at [247, 102] on input "text" at bounding box center [227, 103] width 182 height 20
type input "Guests Services"
click at [327, 106] on span at bounding box center [326, 102] width 7 height 7
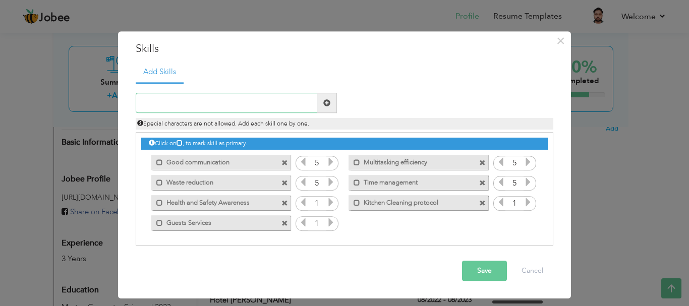
click at [248, 99] on input "text" at bounding box center [227, 103] width 182 height 20
type input "H"
type input "Stock Handling"
click at [334, 106] on span at bounding box center [327, 103] width 20 height 20
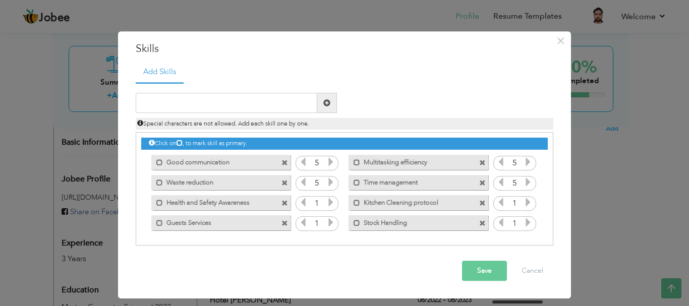
click at [526, 200] on icon at bounding box center [528, 202] width 9 height 9
click at [526, 222] on icon at bounding box center [528, 222] width 9 height 9
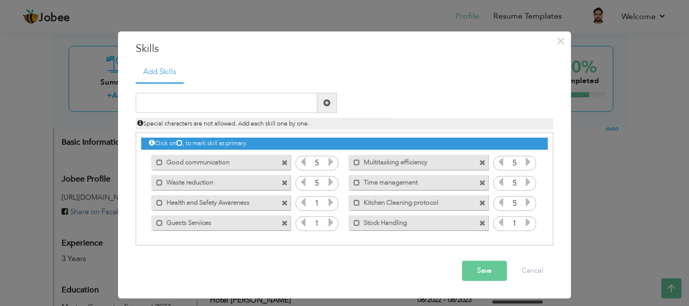
click at [526, 222] on icon at bounding box center [528, 222] width 9 height 9
click at [336, 200] on div "1" at bounding box center [317, 203] width 43 height 15
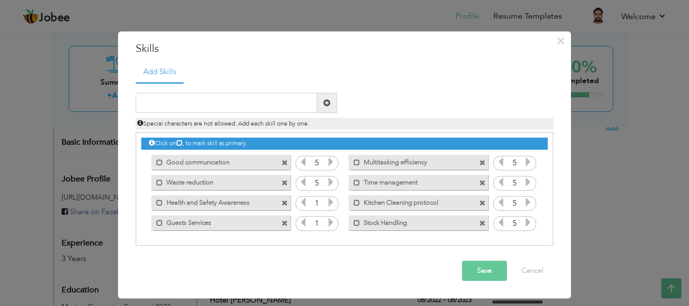
click at [336, 200] on div "1" at bounding box center [317, 203] width 43 height 15
click at [333, 202] on icon at bounding box center [330, 202] width 9 height 9
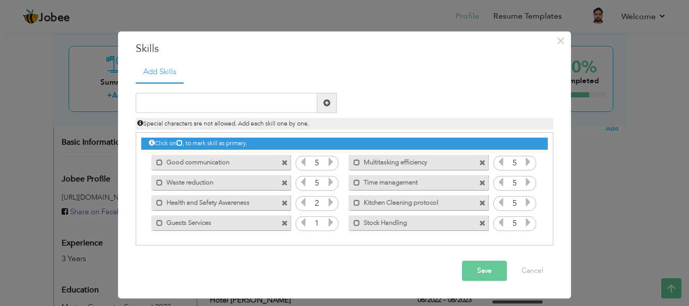
click at [333, 202] on icon at bounding box center [330, 202] width 9 height 9
drag, startPoint x: 333, startPoint y: 202, endPoint x: 326, endPoint y: 231, distance: 28.9
click at [326, 231] on div "Click on , to mark skill as primary. Mark as primary skill. Good communication …" at bounding box center [344, 183] width 407 height 100
click at [326, 231] on span at bounding box center [330, 224] width 9 height 13
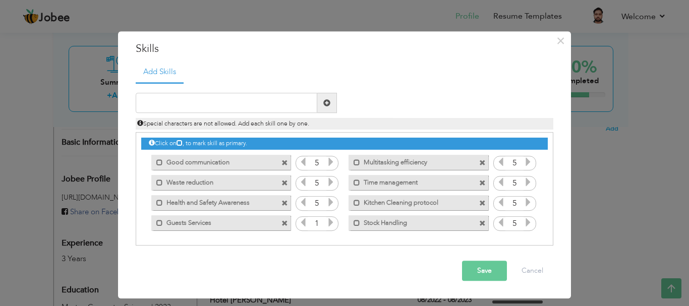
click at [326, 231] on span at bounding box center [330, 224] width 9 height 13
click at [327, 227] on icon at bounding box center [330, 222] width 9 height 9
click at [473, 274] on button "Save" at bounding box center [484, 271] width 45 height 20
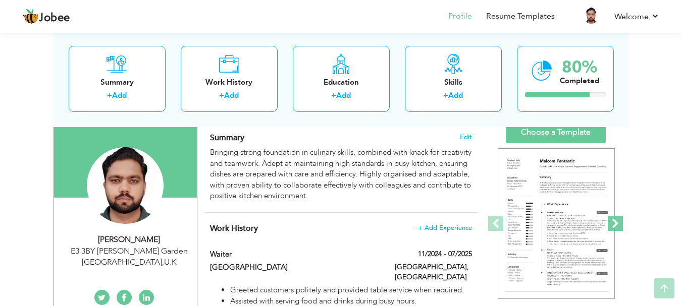
scroll to position [89, 0]
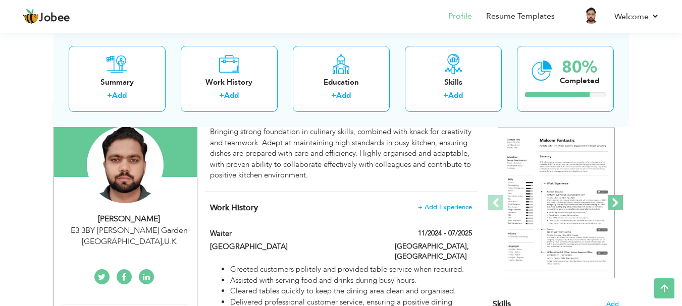
click at [620, 199] on span at bounding box center [615, 202] width 15 height 15
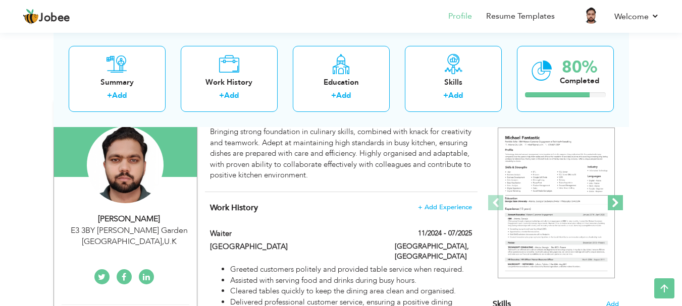
click at [620, 199] on span at bounding box center [615, 202] width 15 height 15
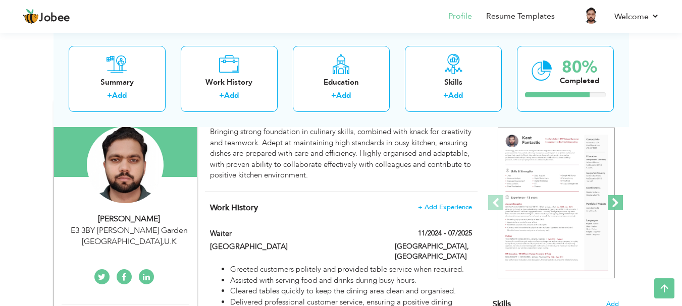
click at [620, 199] on span at bounding box center [615, 202] width 15 height 15
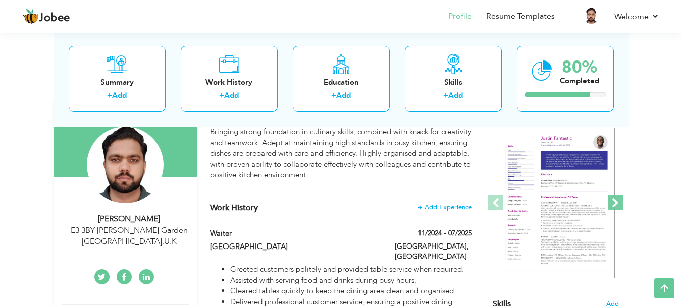
click at [620, 199] on span at bounding box center [615, 202] width 15 height 15
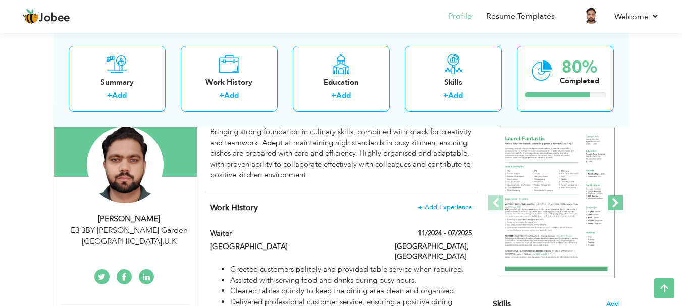
click at [620, 199] on span at bounding box center [615, 202] width 15 height 15
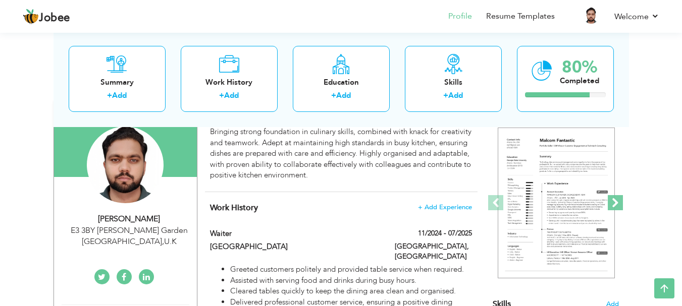
click at [620, 199] on span at bounding box center [615, 202] width 15 height 15
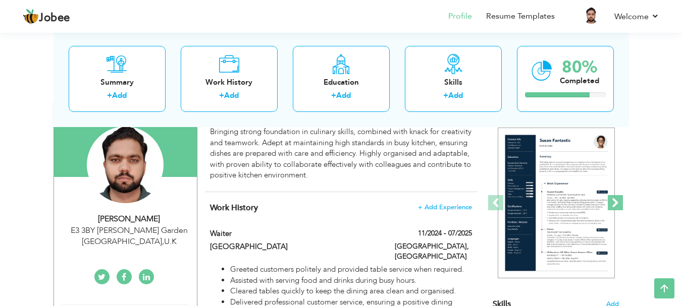
click at [620, 199] on span at bounding box center [615, 202] width 15 height 15
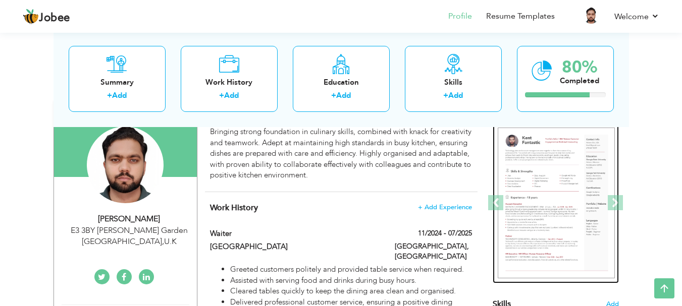
click at [554, 194] on img at bounding box center [556, 203] width 117 height 151
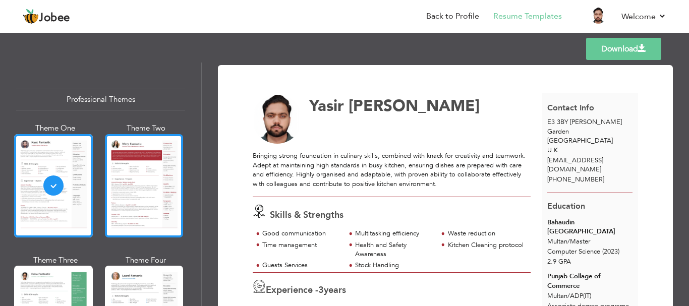
click at [117, 188] on div at bounding box center [144, 185] width 79 height 103
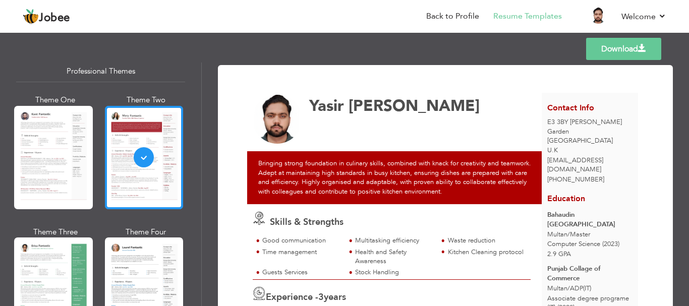
scroll to position [29, 0]
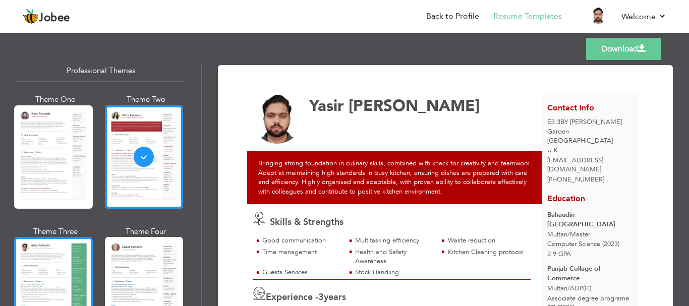
click at [17, 291] on div at bounding box center [53, 288] width 79 height 103
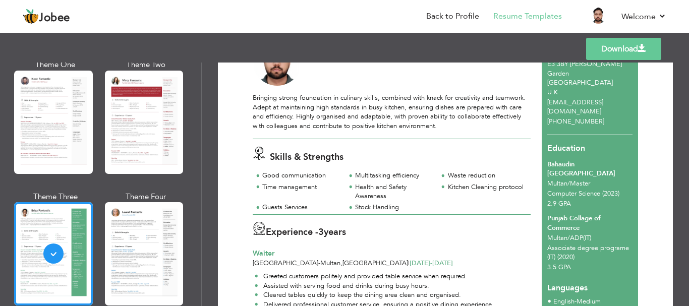
scroll to position [49, 0]
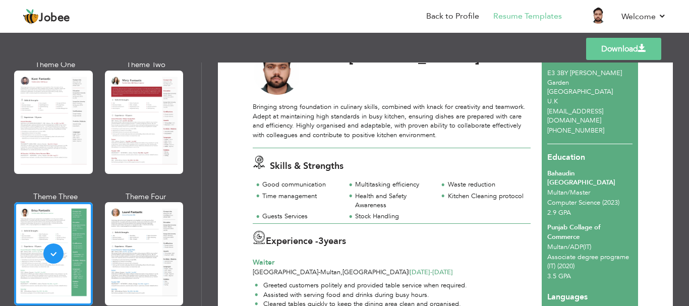
click at [610, 53] on link "Download" at bounding box center [623, 49] width 75 height 22
